Goal: Navigation & Orientation: Find specific page/section

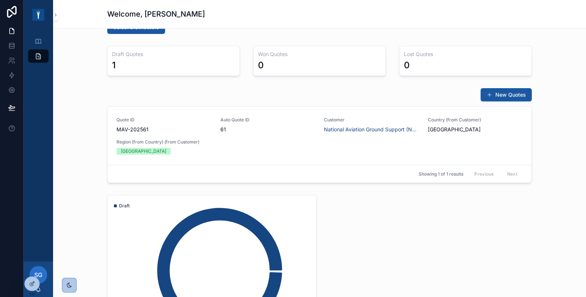
scroll to position [232, 0]
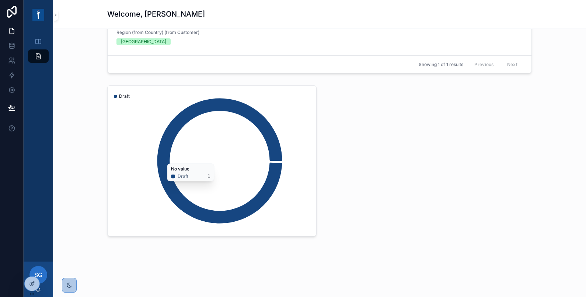
click at [239, 111] on icon "chart" at bounding box center [219, 160] width 125 height 125
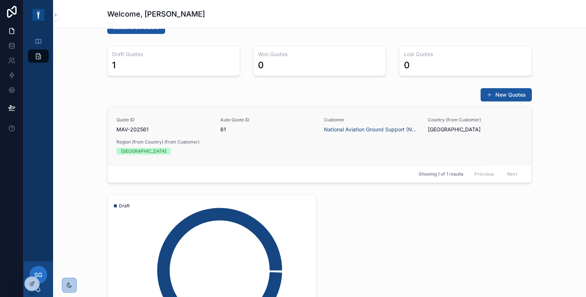
scroll to position [0, 0]
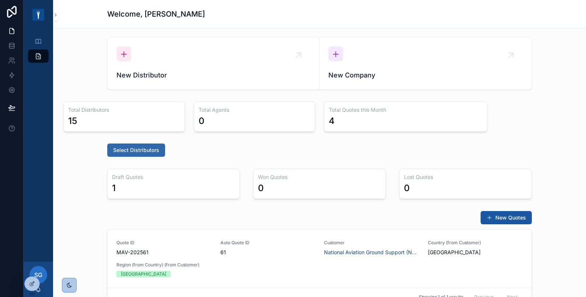
click at [152, 143] on button "Select Distributors" at bounding box center [136, 149] width 58 height 13
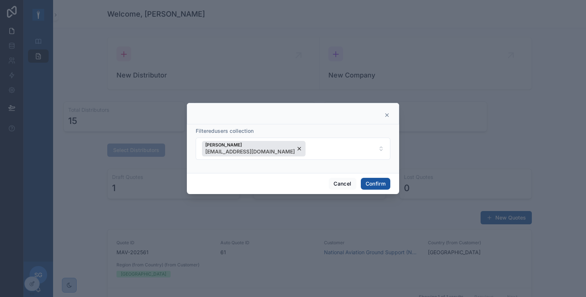
click at [386, 115] on icon at bounding box center [387, 115] width 6 height 6
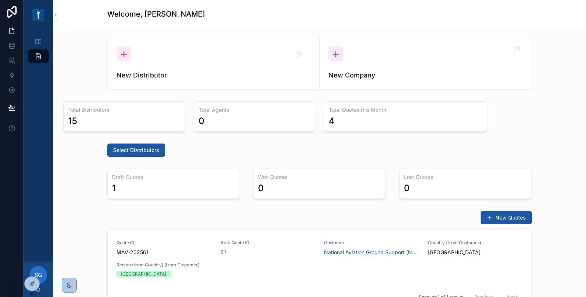
click at [444, 67] on div "New Company" at bounding box center [425, 63] width 194 height 34
click at [39, 45] on div "Profile" at bounding box center [38, 41] width 12 height 12
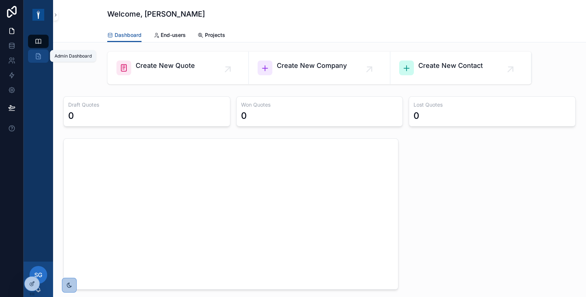
click at [39, 53] on icon "scrollable content" at bounding box center [38, 55] width 7 height 7
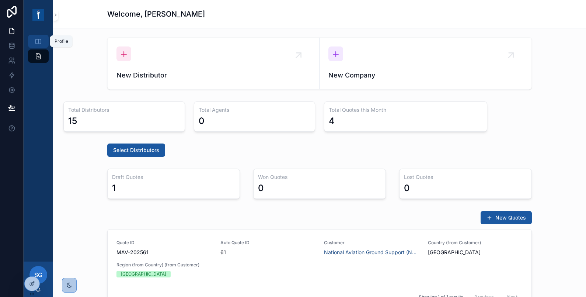
click at [41, 41] on icon "scrollable content" at bounding box center [38, 41] width 7 height 7
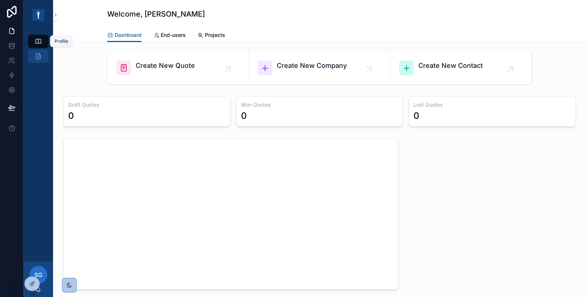
click at [41, 53] on icon "scrollable content" at bounding box center [38, 55] width 7 height 7
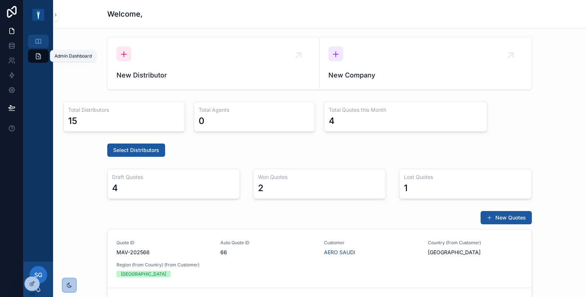
click at [40, 39] on icon "scrollable content" at bounding box center [38, 41] width 7 height 7
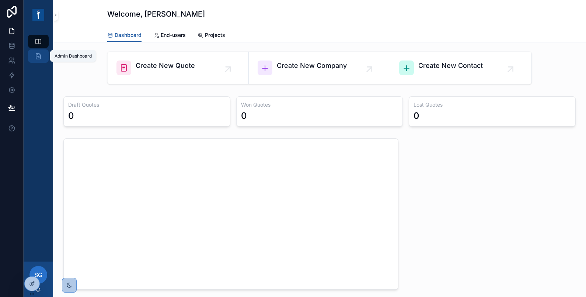
click at [33, 58] on div "Admin Dashboard" at bounding box center [38, 56] width 12 height 12
